Goal: Task Accomplishment & Management: Manage account settings

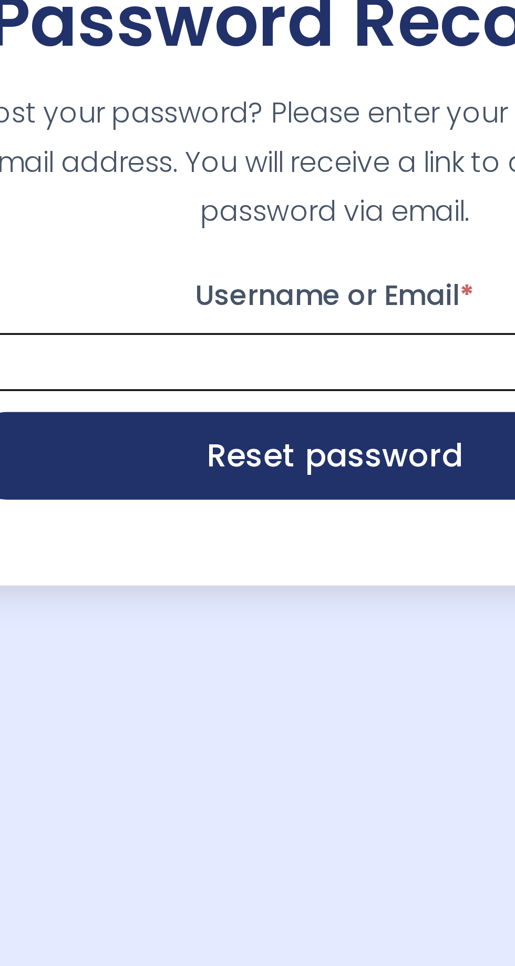
click at [211, 532] on input "Username or Email *" at bounding box center [257, 522] width 223 height 17
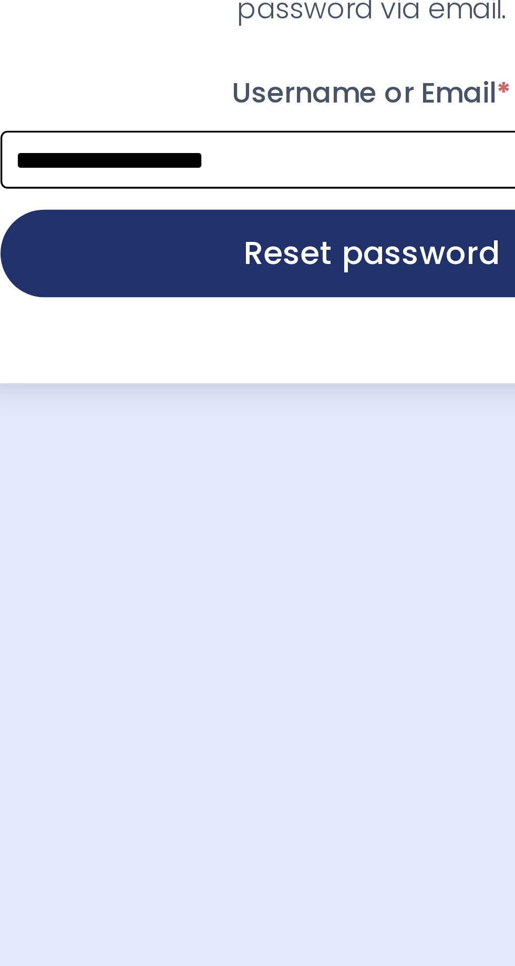
type input "**********"
click at [246, 564] on button "Reset password" at bounding box center [257, 551] width 223 height 26
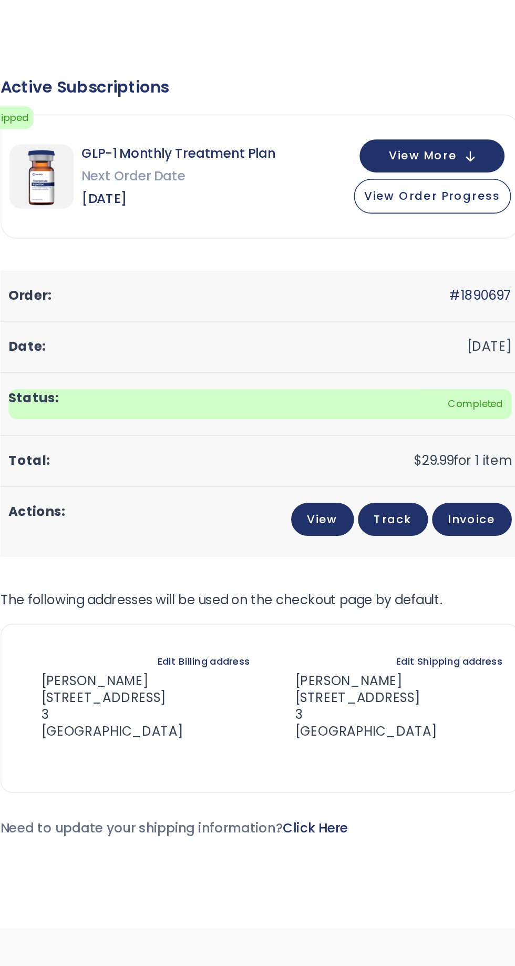
scroll to position [30, 0]
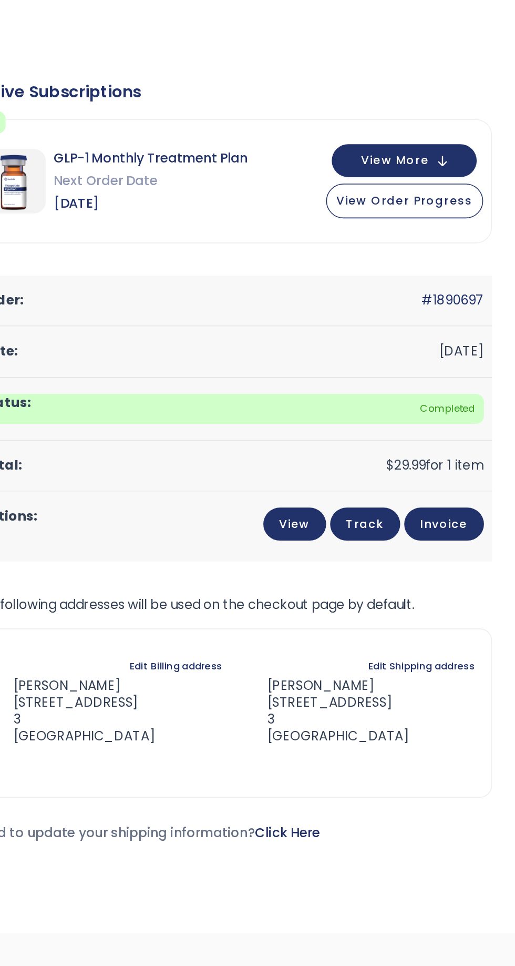
click at [439, 131] on span "View Order Progress" at bounding box center [443, 131] width 89 height 11
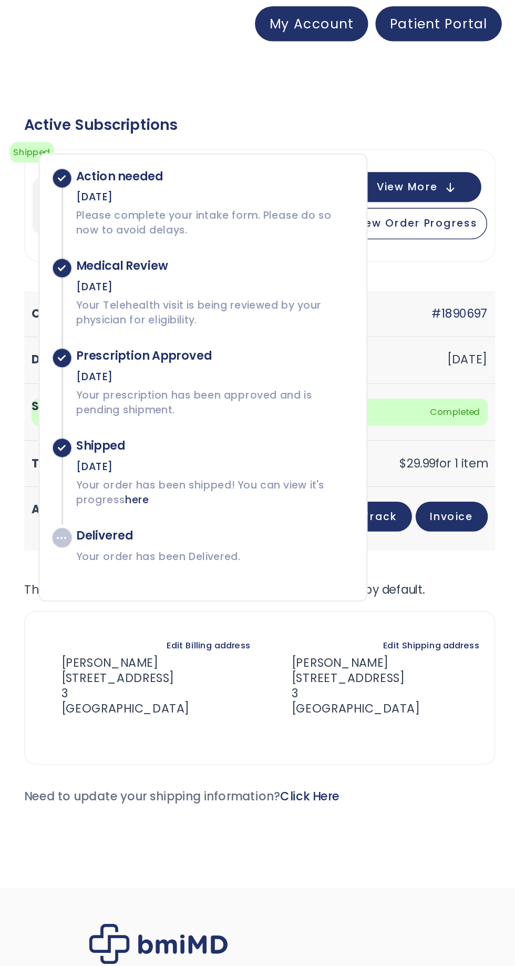
scroll to position [0, 0]
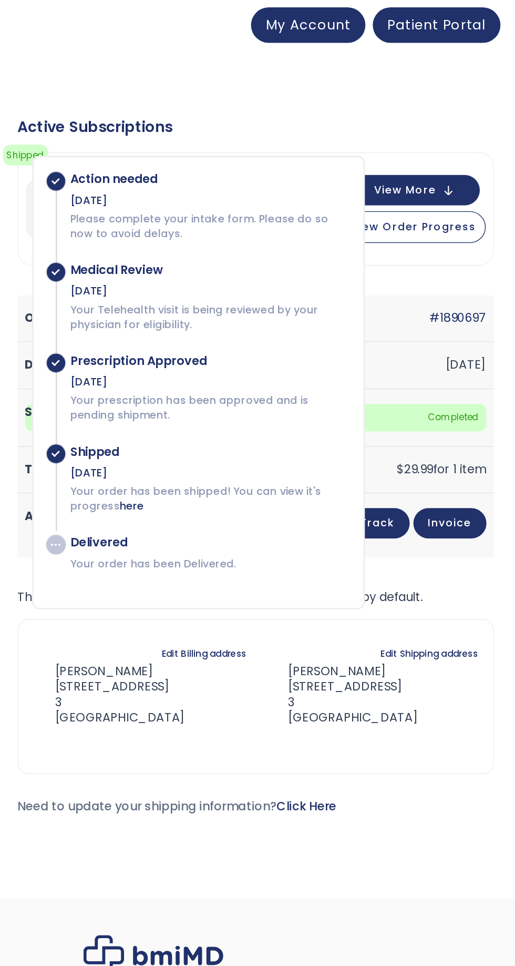
click at [406, 65] on div "Subscription/Billing bmiRewards Addresses Account details Submit a Review Log o…" at bounding box center [257, 336] width 484 height 548
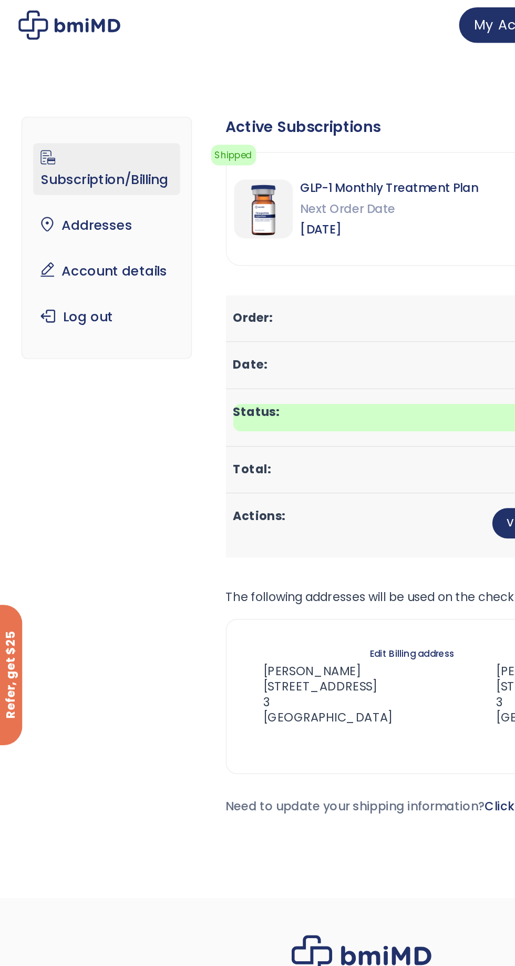
click at [62, 121] on link "Subscription/Billing" at bounding box center [76, 120] width 104 height 37
